Goal: Find specific fact: Find specific fact

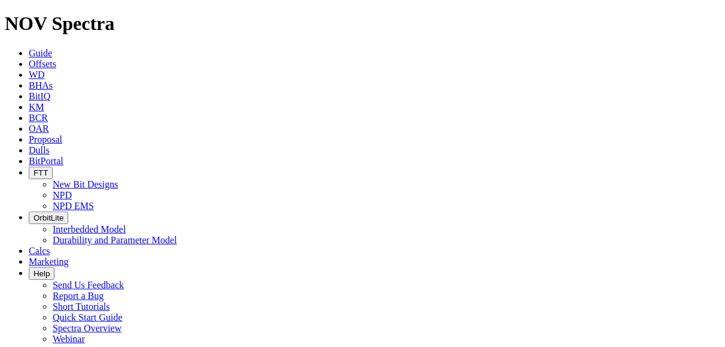
click at [50, 145] on span "Dulls" at bounding box center [39, 150] width 21 height 10
paste input "A317068"
type input "A317068"
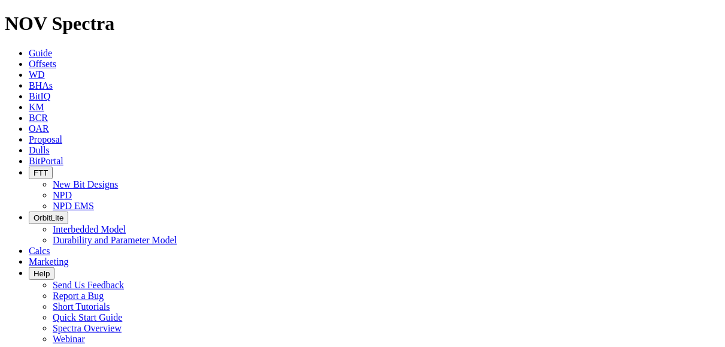
click at [63, 156] on span "BitPortal" at bounding box center [46, 161] width 35 height 10
